Goal: Task Accomplishment & Management: Manage account settings

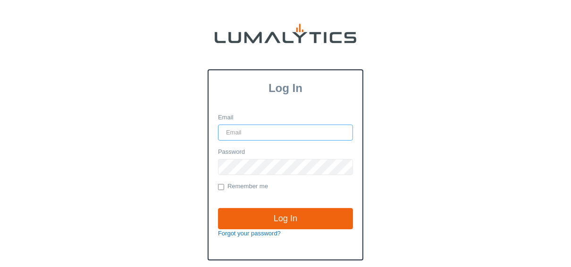
type input "[EMAIL_ADDRESS][DOMAIN_NAME]"
click at [442, 74] on div "Log In Email [EMAIL_ADDRESS][DOMAIN_NAME] Password Remember me Log In Forgot yo…" at bounding box center [286, 175] width 546 height 212
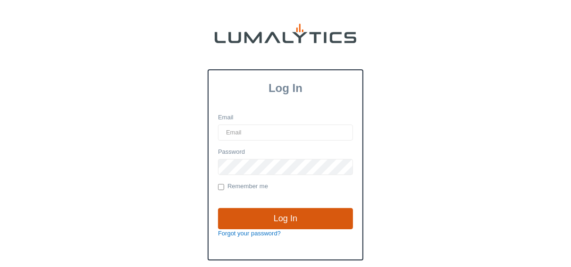
type input "[EMAIL_ADDRESS][DOMAIN_NAME]"
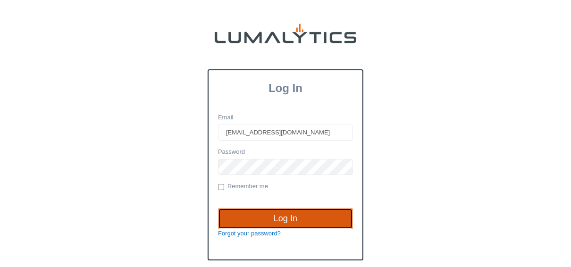
click at [301, 215] on input "Log In" at bounding box center [285, 219] width 135 height 22
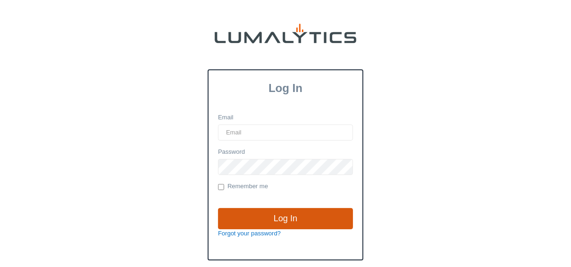
type input "[EMAIL_ADDRESS][DOMAIN_NAME]"
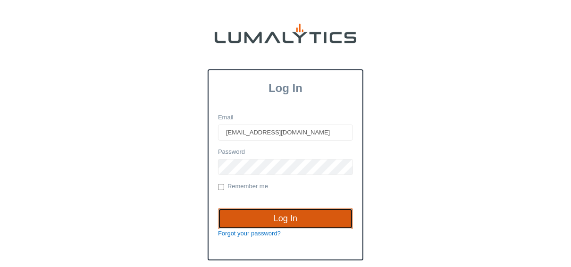
click at [280, 214] on input "Log In" at bounding box center [285, 219] width 135 height 22
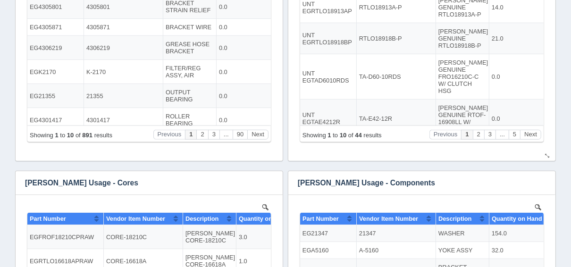
scroll to position [302, 0]
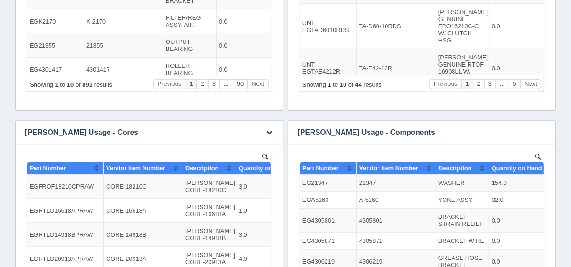
click at [268, 131] on icon "button" at bounding box center [269, 132] width 6 height 6
